Goal: Find specific page/section: Find specific page/section

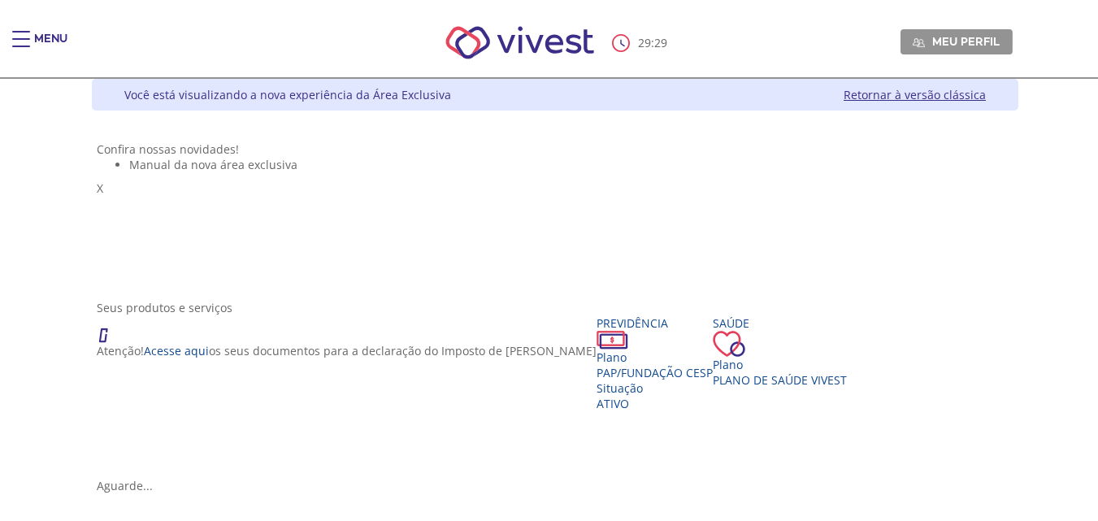
click at [28, 43] on div "Main header" at bounding box center [21, 47] width 18 height 33
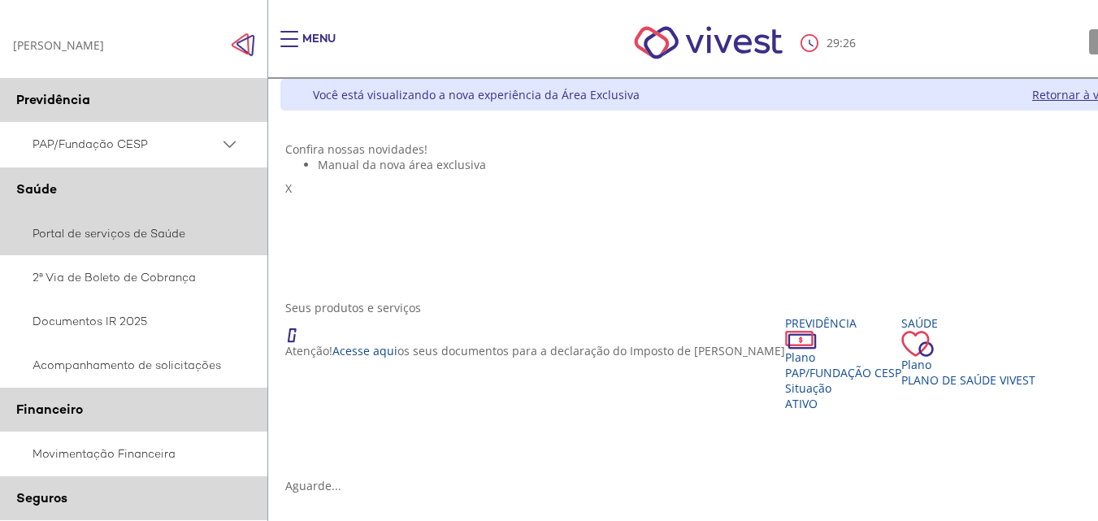
click at [176, 235] on link "Portal de serviços de Saúde" at bounding box center [134, 233] width 268 height 44
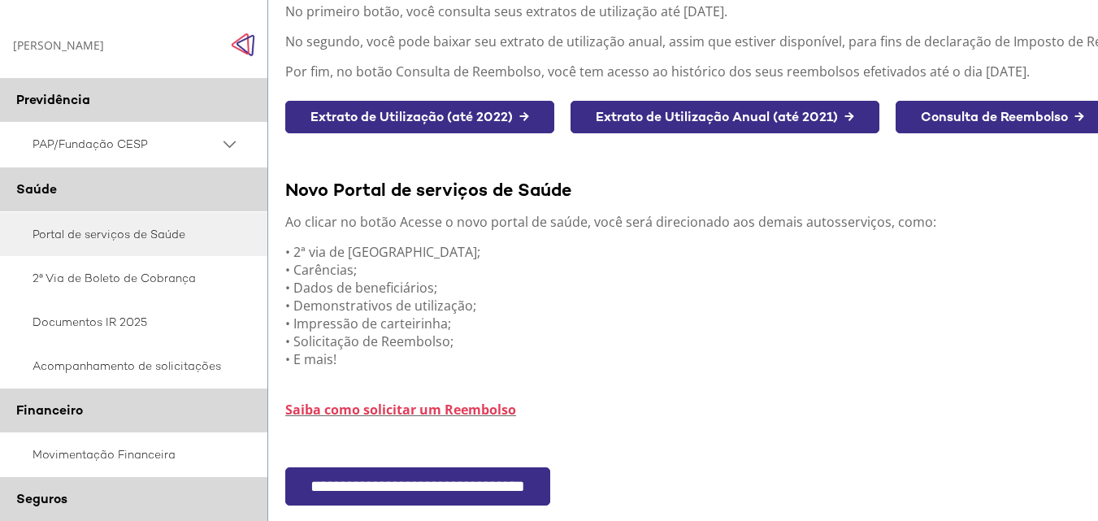
scroll to position [293, 0]
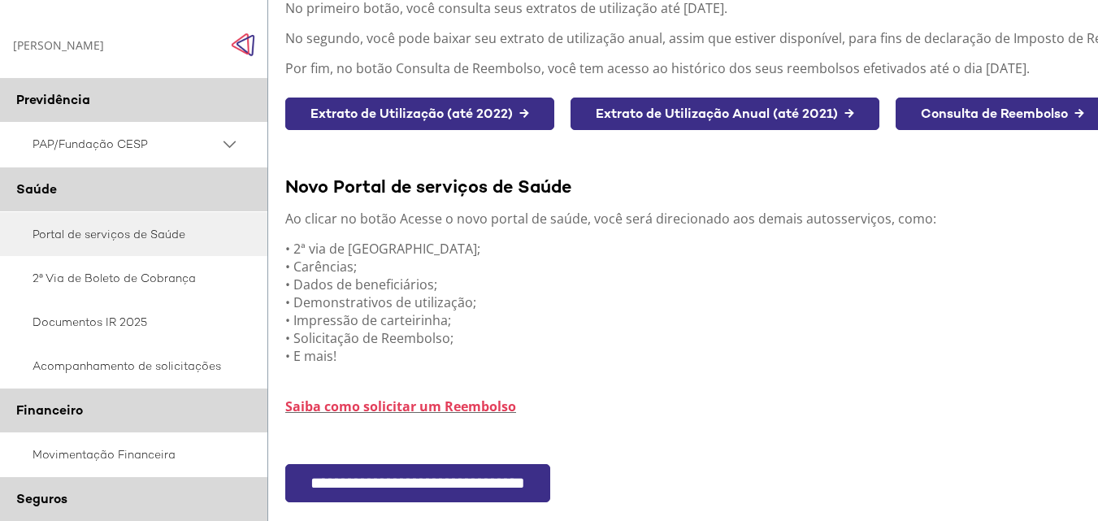
click at [538, 478] on input "**********" at bounding box center [417, 483] width 265 height 38
